Goal: Navigation & Orientation: Find specific page/section

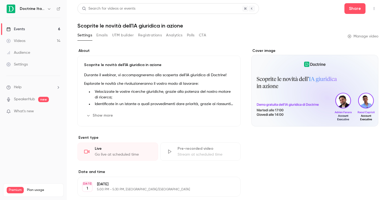
click at [44, 29] on link "Events 6" at bounding box center [33, 29] width 67 height 12
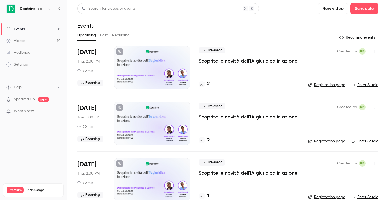
click at [47, 8] on icon "button" at bounding box center [49, 9] width 4 height 4
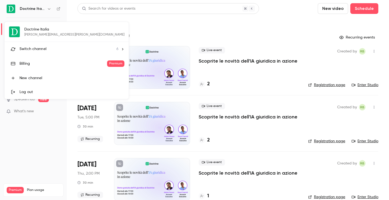
click at [202, 85] on div at bounding box center [194, 100] width 389 height 200
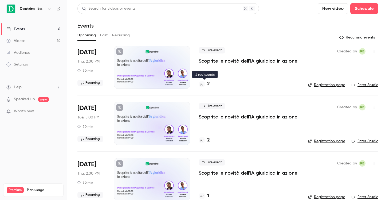
click at [202, 85] on icon at bounding box center [201, 84] width 3 height 3
